Goal: Transaction & Acquisition: Purchase product/service

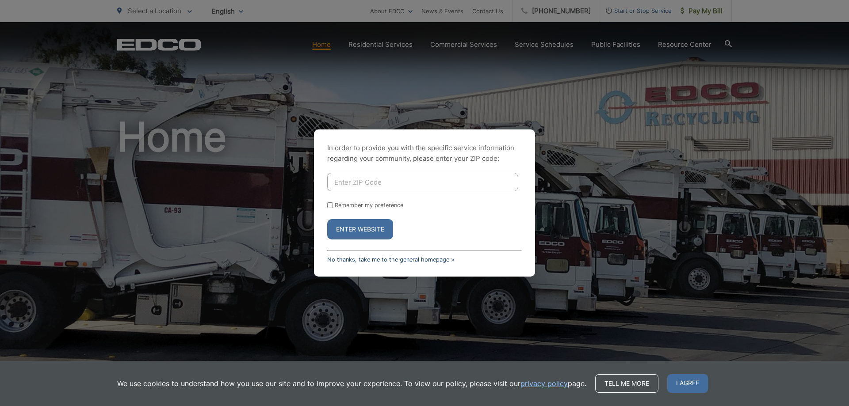
click at [328, 260] on link "No thanks, take me to the general homepage >" at bounding box center [390, 260] width 127 height 7
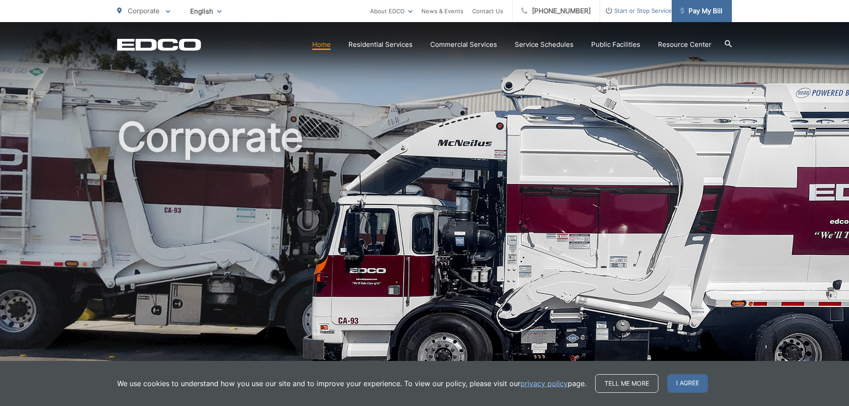
click at [716, 13] on span "Pay My Bill" at bounding box center [702, 11] width 42 height 11
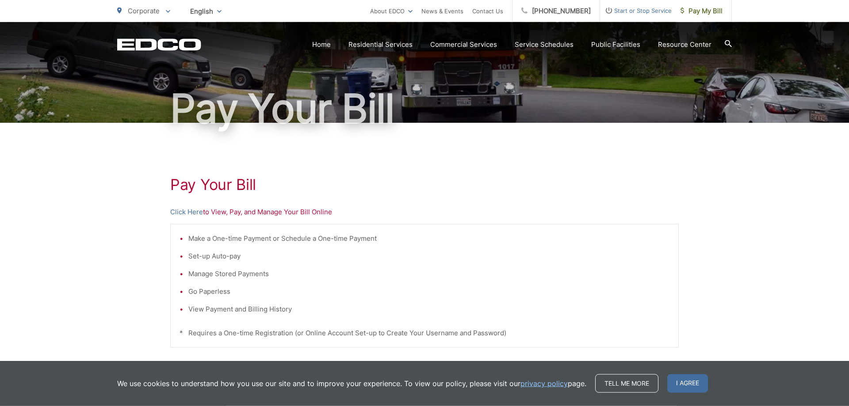
scroll to position [90, 0]
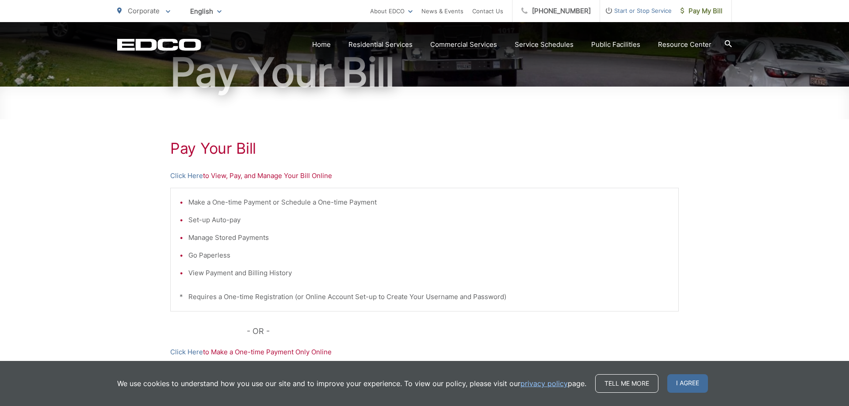
click at [193, 169] on div "Pay Your [PERSON_NAME] Here to View, Pay, and Manage Your Bill Online Make a On…" at bounding box center [424, 285] width 509 height 397
click at [191, 178] on link "Click Here" at bounding box center [186, 176] width 33 height 11
